Goal: Navigation & Orientation: Find specific page/section

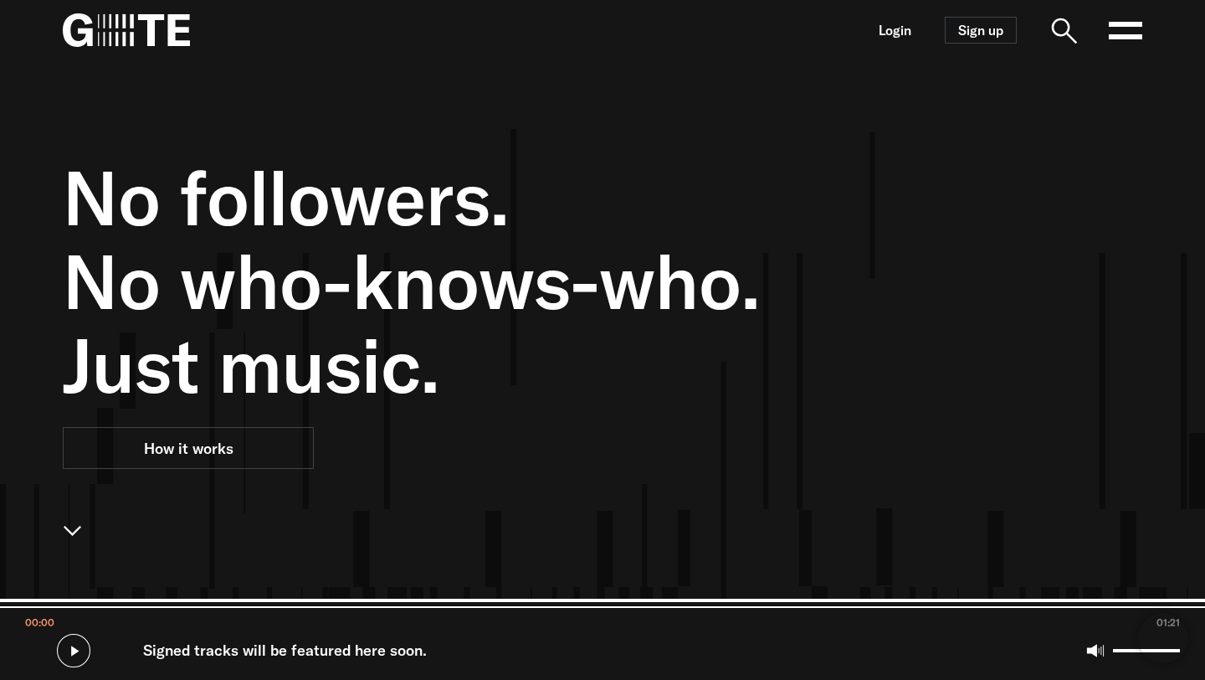
click at [1113, 35] on rect at bounding box center [1125, 36] width 33 height 5
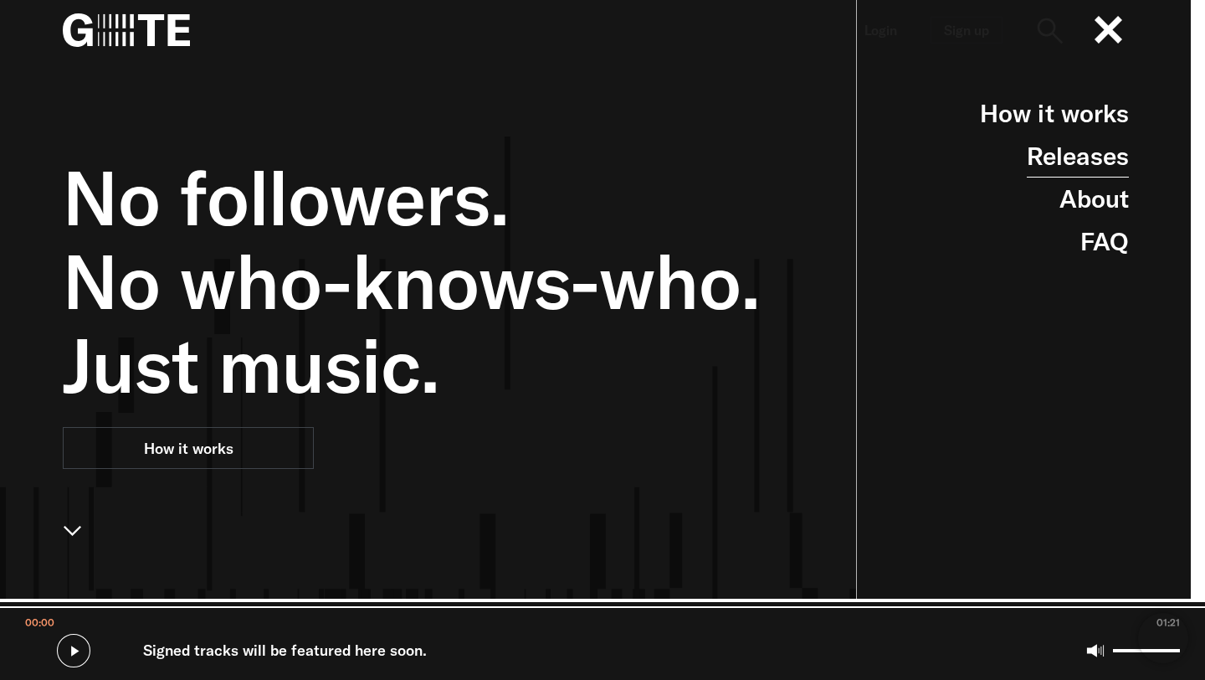
click at [1084, 151] on link "Releases" at bounding box center [1078, 156] width 102 height 43
